Goal: Task Accomplishment & Management: Manage account settings

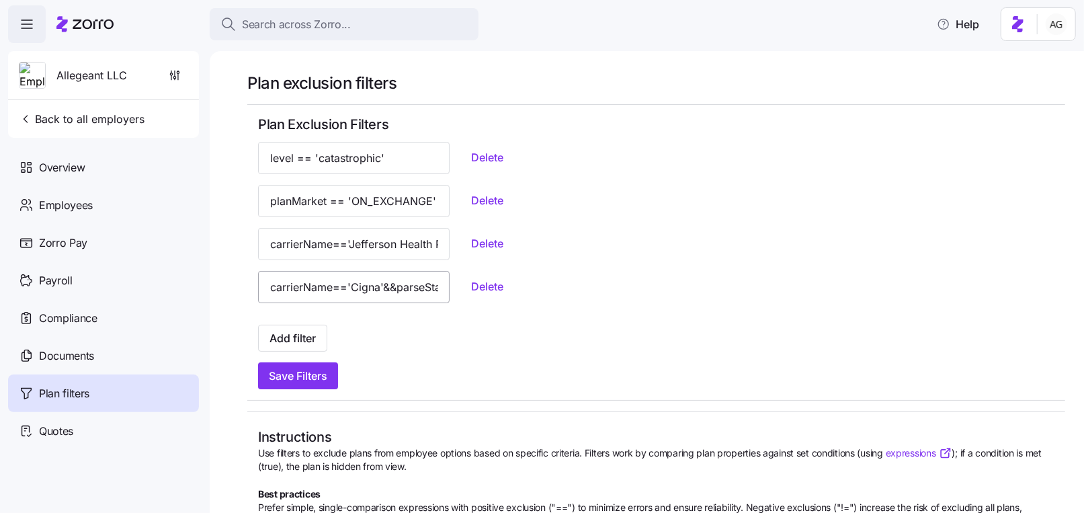
click at [350, 296] on input "carrierName=='Cigna'&&parseState==PA" at bounding box center [354, 287] width 192 height 32
click at [335, 287] on input "carrierName=='Cigna'&&parseState==PA" at bounding box center [354, 287] width 192 height 32
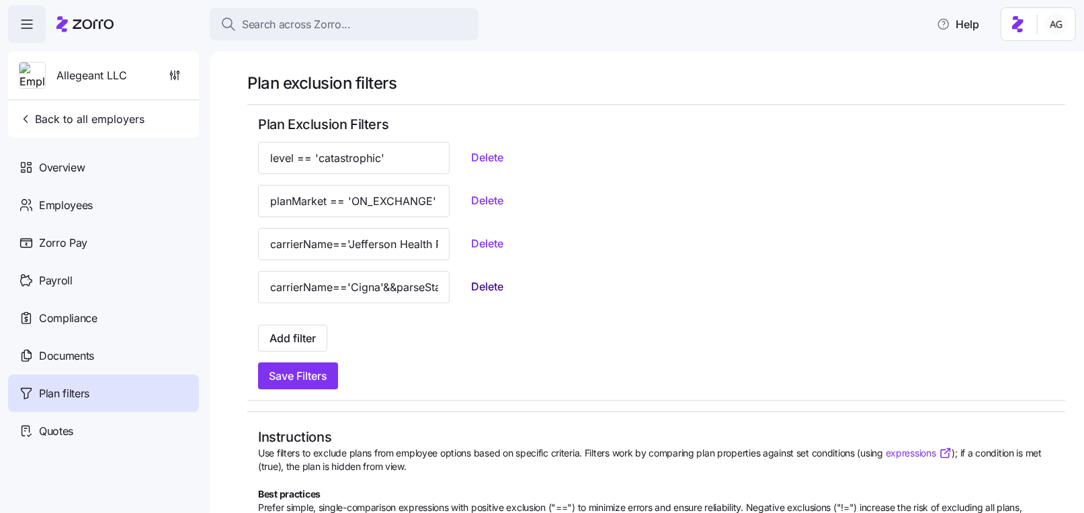
click at [471, 279] on span "Delete" at bounding box center [487, 286] width 32 height 16
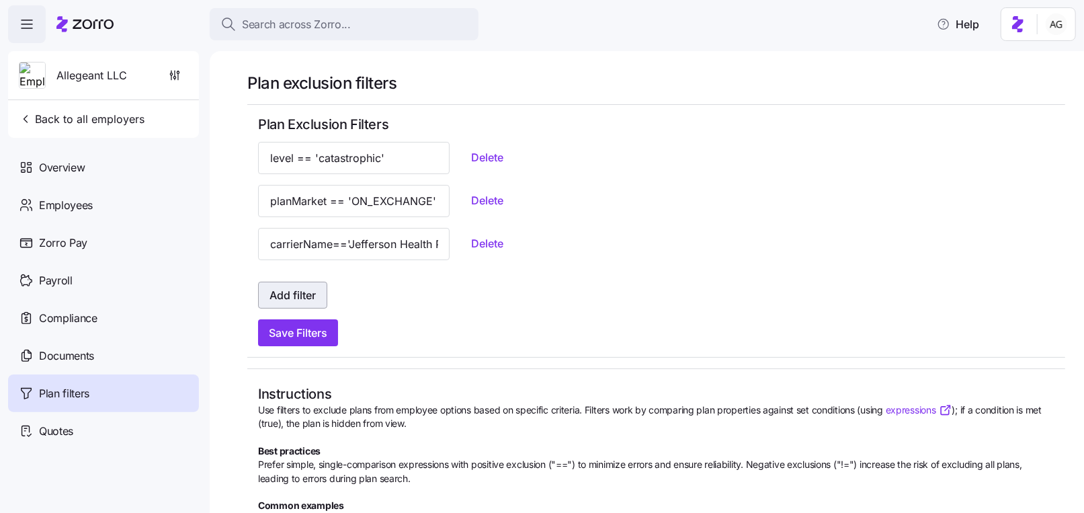
click at [315, 292] on span "Add filter" at bounding box center [293, 295] width 46 height 16
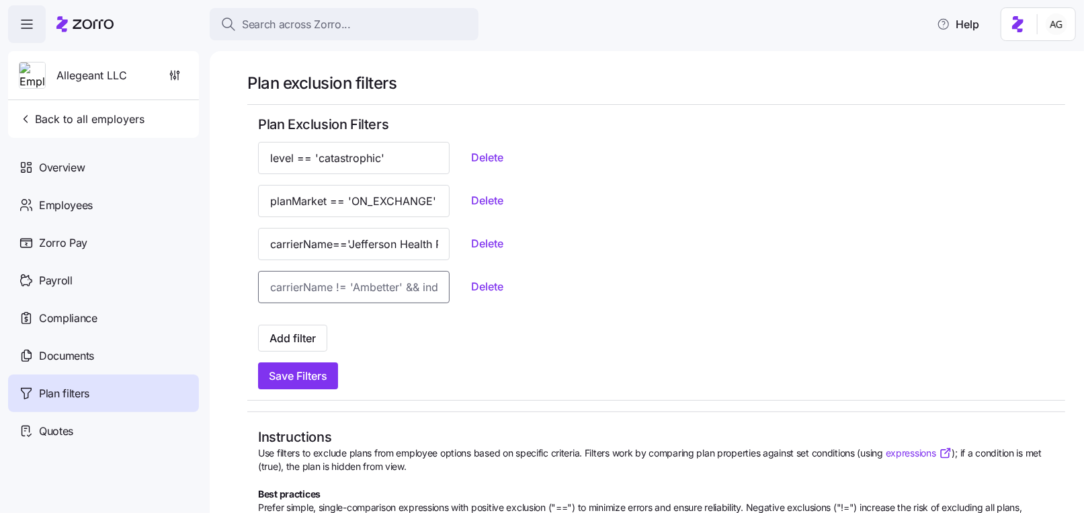
click at [322, 301] on input at bounding box center [354, 287] width 192 height 32
paste input "carrierName == 'Cigna' && id|parseState == 'PA'"
click at [376, 288] on input "carrierName == 'Cigna' && id|parseState == 'PA'" at bounding box center [354, 287] width 192 height 32
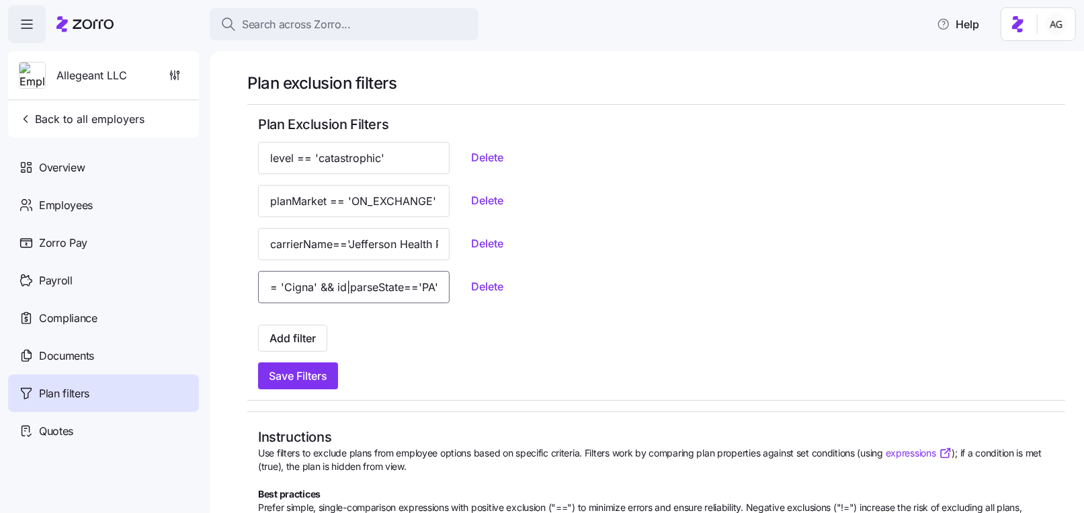
click at [280, 289] on input "carrierName == 'Cigna' && id|parseState=='PA'" at bounding box center [354, 287] width 192 height 32
click at [304, 285] on input "carrierName =='Cigna' && id|parseState=='PA'" at bounding box center [354, 287] width 192 height 32
click at [354, 286] on input "carrierName=='Cigna' && id|parseState=='PA'" at bounding box center [354, 287] width 192 height 32
type input "carrierName=='Cigna'&& id|parseState=='PA'"
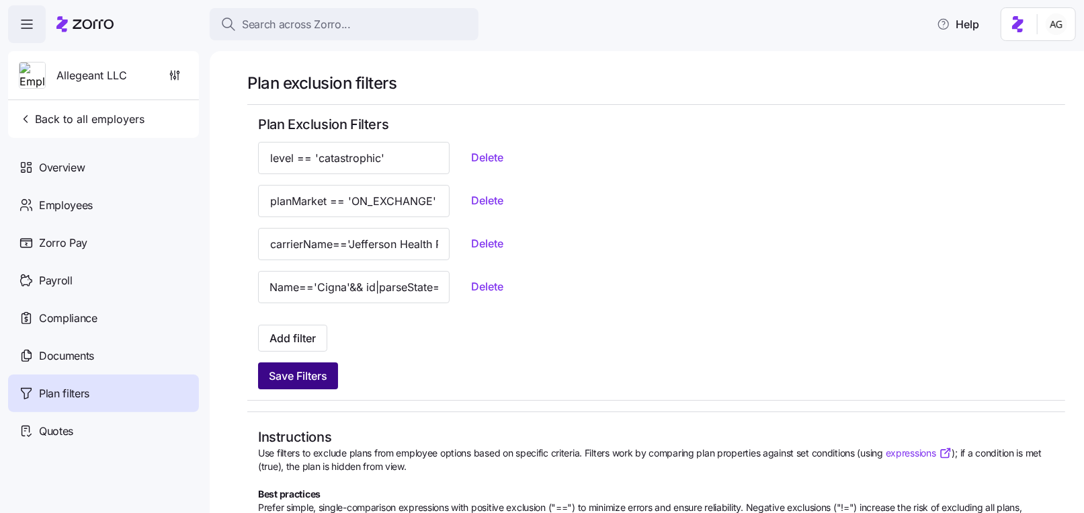
scroll to position [0, 0]
click at [308, 371] on span "Save Filters" at bounding box center [298, 376] width 58 height 16
